Goal: Task Accomplishment & Management: Use online tool/utility

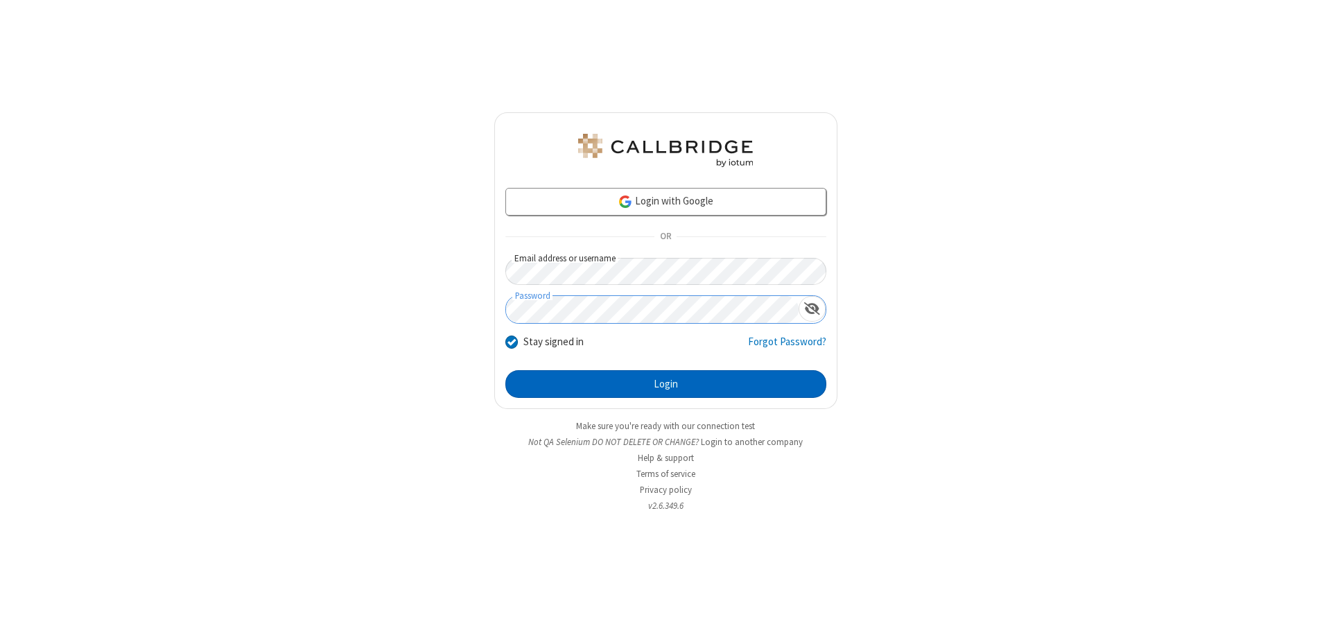
click at [666, 384] on button "Login" at bounding box center [665, 384] width 321 height 28
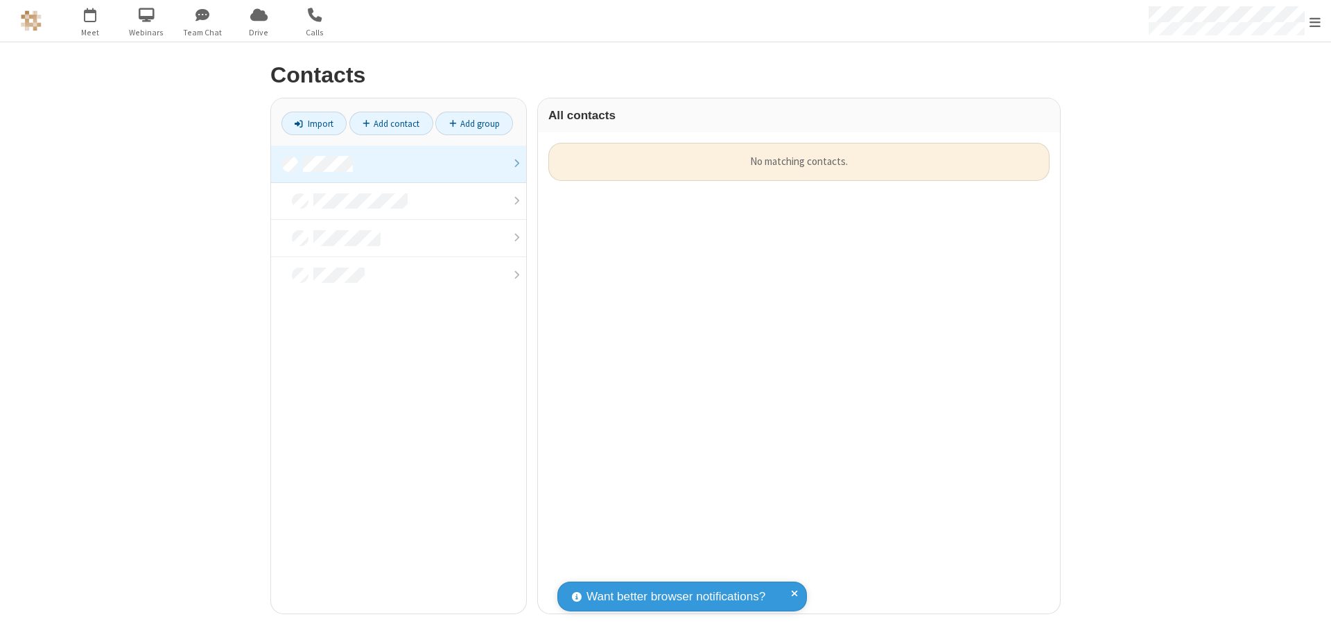
click at [399, 164] on link at bounding box center [398, 164] width 255 height 37
click at [314, 123] on link "Import" at bounding box center [314, 124] width 65 height 24
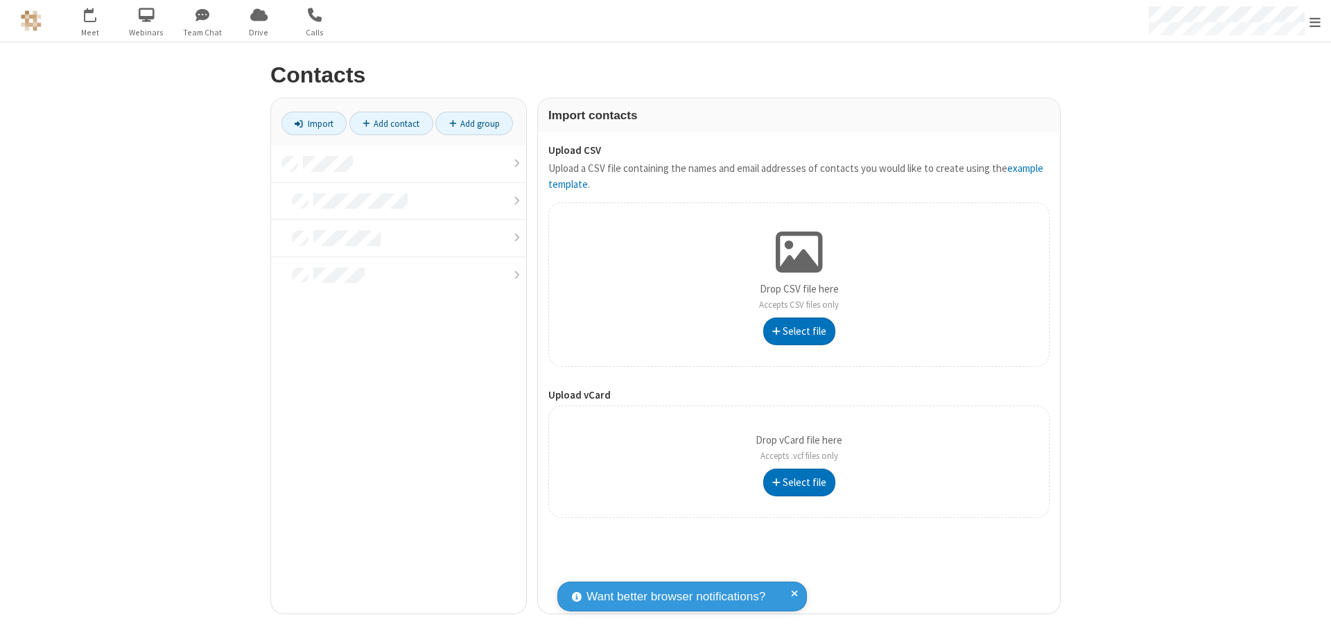
type input "C:\fakepath\excel_file.xlsx"
